Goal: Task Accomplishment & Management: Manage account settings

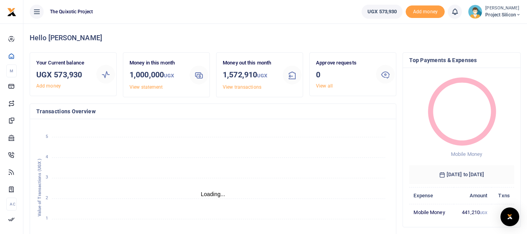
scroll to position [6, 6]
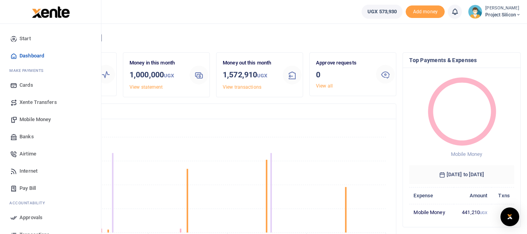
click at [31, 120] on span "Mobile Money" at bounding box center [35, 119] width 31 height 8
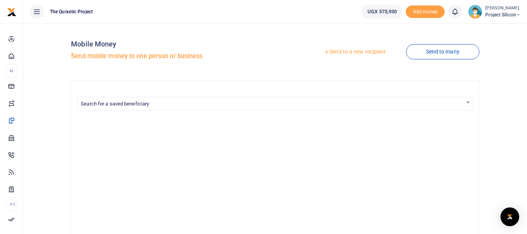
click at [355, 50] on link "Send to a new recipient" at bounding box center [355, 52] width 102 height 14
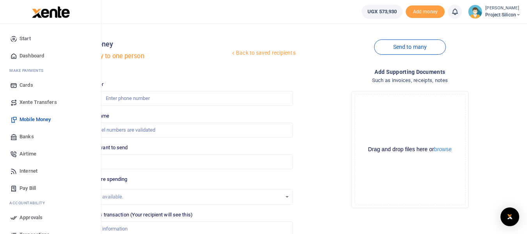
click at [32, 150] on span "Airtime" at bounding box center [28, 154] width 17 height 8
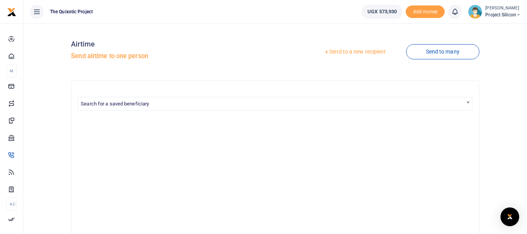
click at [350, 51] on link "Send to a new recipient" at bounding box center [355, 52] width 102 height 14
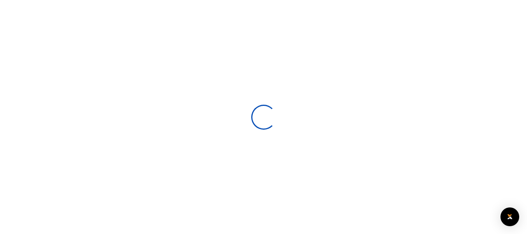
select select
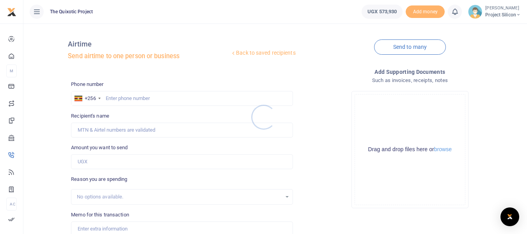
click at [133, 96] on div at bounding box center [263, 117] width 527 height 234
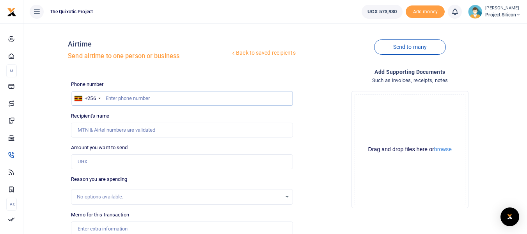
click at [133, 96] on input "text" at bounding box center [182, 98] width 222 height 15
type input "0774888515"
type input "[PERSON_NAME]"
type input "0774888515"
click at [98, 165] on input "Amount you want to send" at bounding box center [182, 161] width 222 height 15
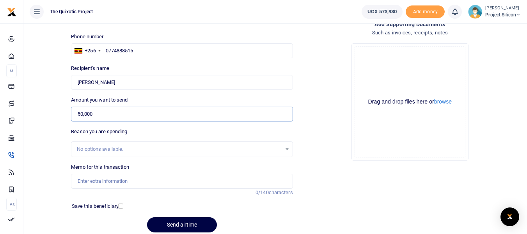
scroll to position [51, 0]
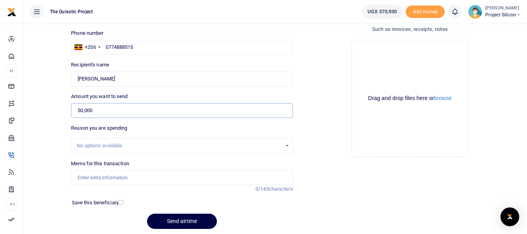
type input "50,000"
click at [123, 179] on input "Memo for this transaction" at bounding box center [182, 177] width 222 height 15
type input "Airtime for Admin and Fin"
click at [121, 200] on input "checkbox" at bounding box center [120, 202] width 5 height 5
checkbox input "true"
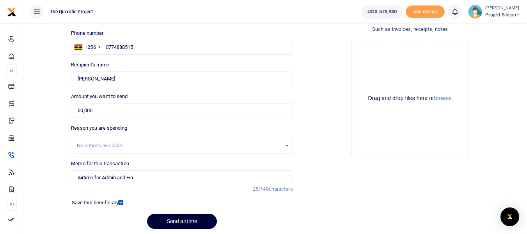
click at [179, 220] on button "Send airtime" at bounding box center [182, 220] width 70 height 15
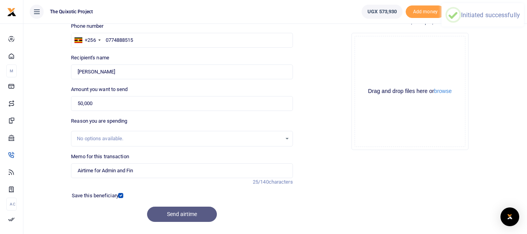
scroll to position [72, 0]
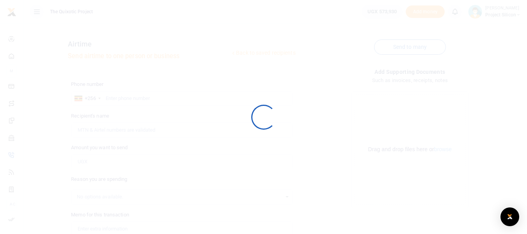
scroll to position [72, 0]
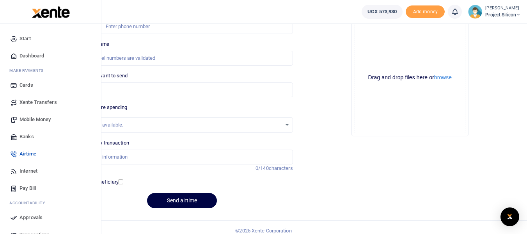
click at [30, 213] on span "Approvals" at bounding box center [31, 217] width 23 height 8
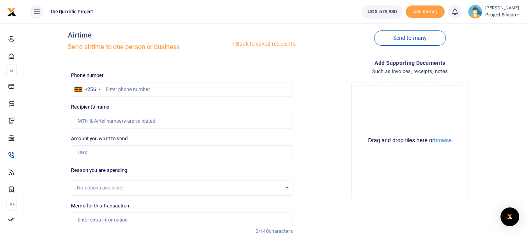
scroll to position [0, 0]
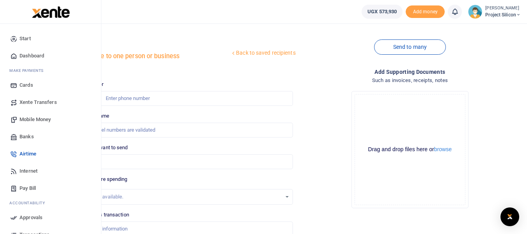
click at [22, 219] on span "Approvals" at bounding box center [31, 217] width 23 height 8
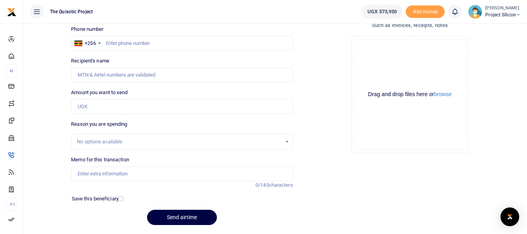
scroll to position [59, 0]
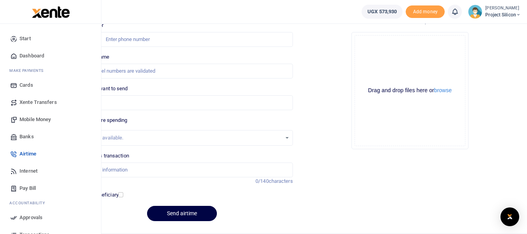
click at [31, 217] on span "Approvals" at bounding box center [31, 217] width 23 height 8
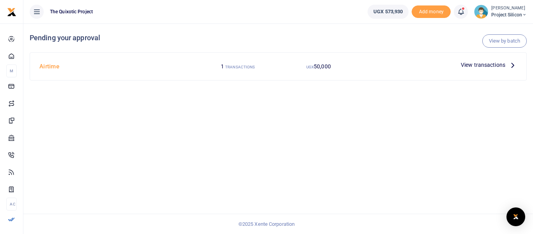
click at [468, 66] on span "View transactions" at bounding box center [483, 64] width 44 height 9
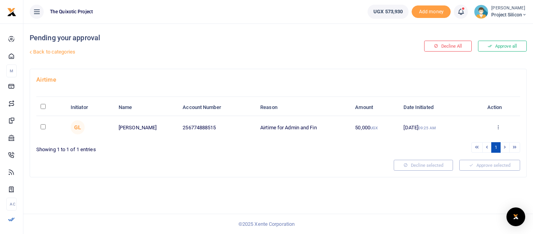
click at [41, 127] on input "checkbox" at bounding box center [43, 126] width 5 height 5
checkbox input "true"
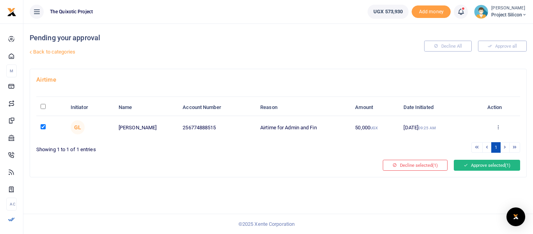
click at [476, 167] on button "Approve selected (1)" at bounding box center [487, 165] width 66 height 11
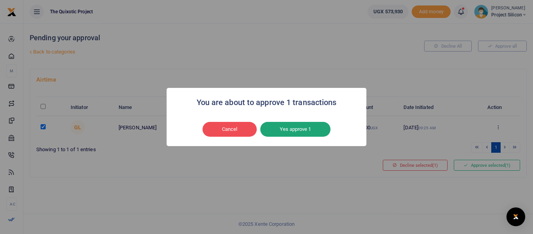
click at [311, 132] on button "Yes approve 1" at bounding box center [295, 129] width 70 height 15
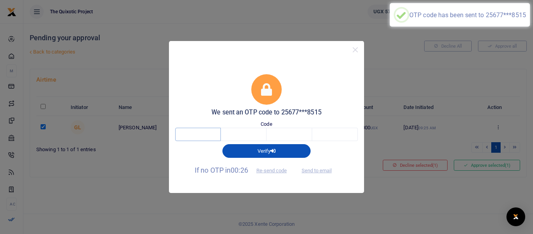
click at [192, 135] on input "text" at bounding box center [198, 134] width 46 height 13
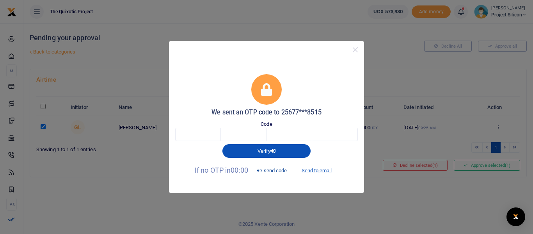
click at [274, 170] on button "Re-send code" at bounding box center [272, 170] width 44 height 13
click at [273, 169] on button "Re-send code" at bounding box center [272, 170] width 44 height 13
click at [321, 172] on button "Send to email" at bounding box center [316, 170] width 43 height 13
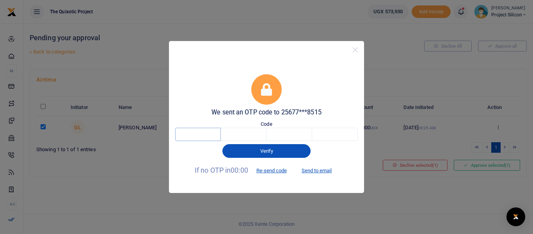
click at [201, 131] on input "text" at bounding box center [198, 134] width 46 height 13
paste input "5"
type input "5"
type input "7"
type input "6"
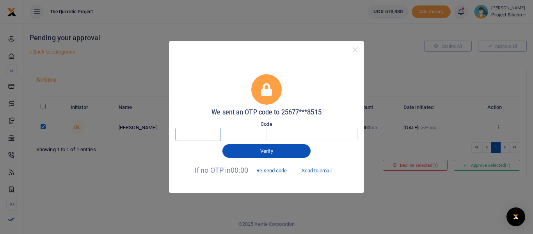
type input "3"
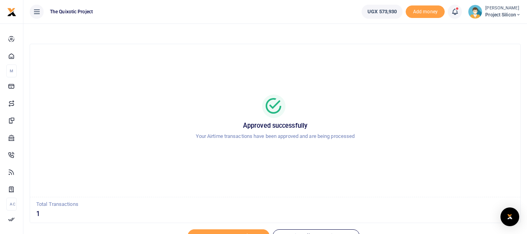
scroll to position [38, 0]
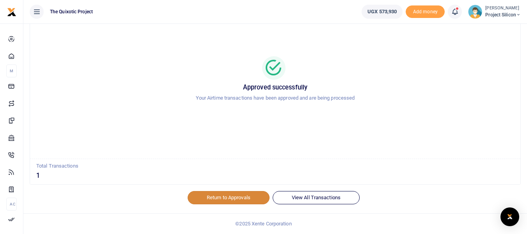
click at [212, 196] on link "Return to Approvals" at bounding box center [229, 197] width 82 height 13
